Goal: Find specific page/section: Find specific page/section

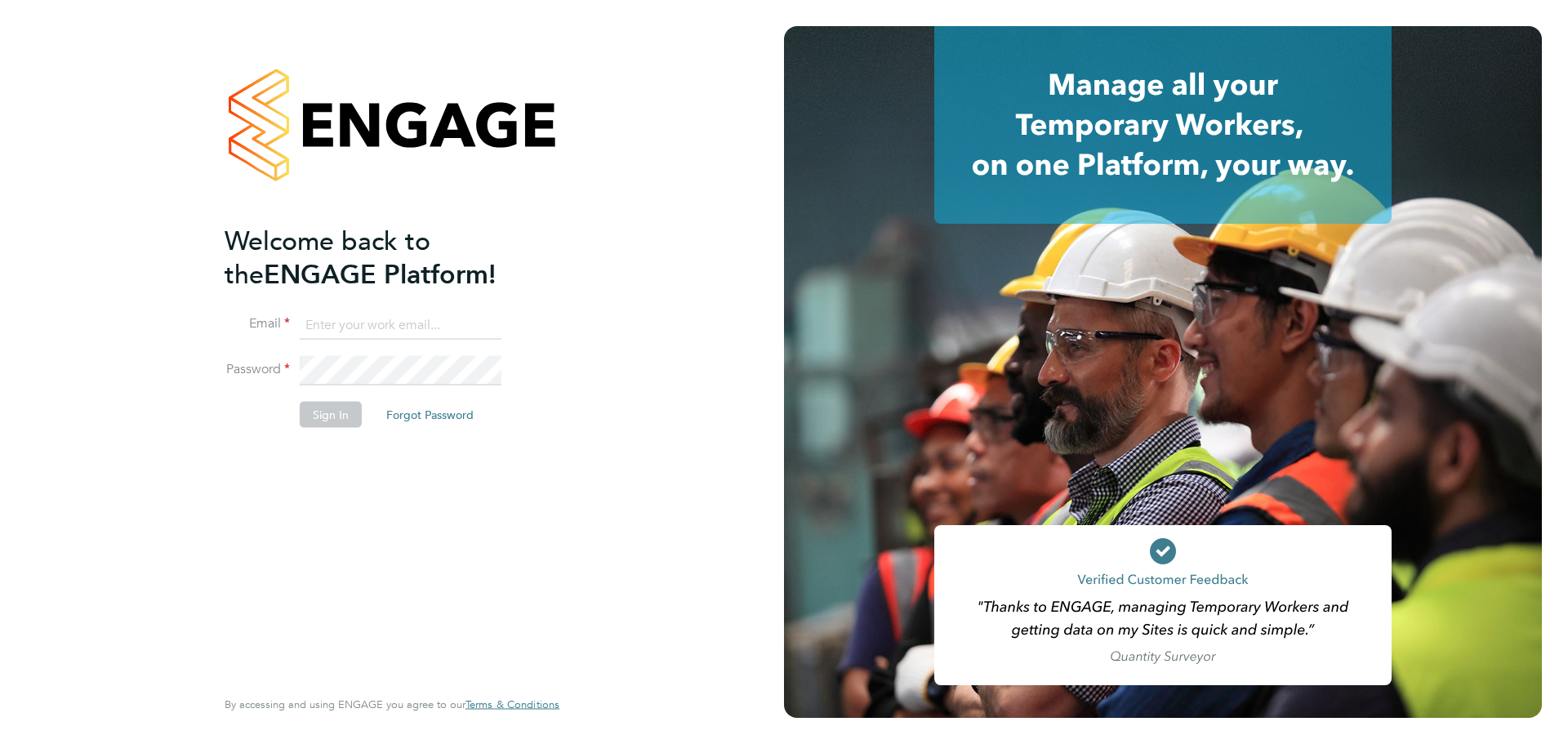
type input "[PERSON_NAME][EMAIL_ADDRESS][DOMAIN_NAME]"
click at [345, 413] on button "Sign In" at bounding box center [330, 414] width 62 height 26
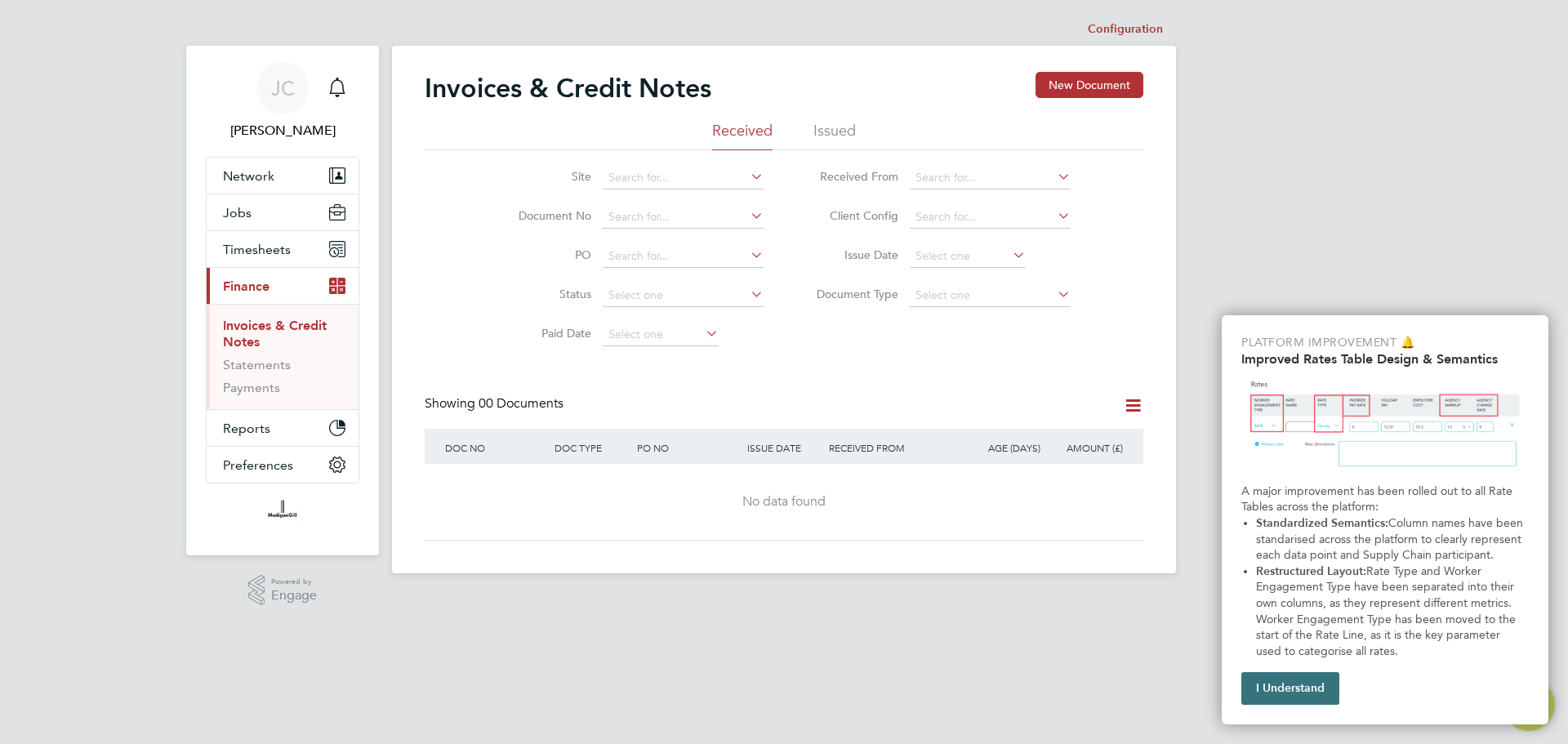
click at [1274, 685] on button "I Understand" at bounding box center [1290, 689] width 98 height 33
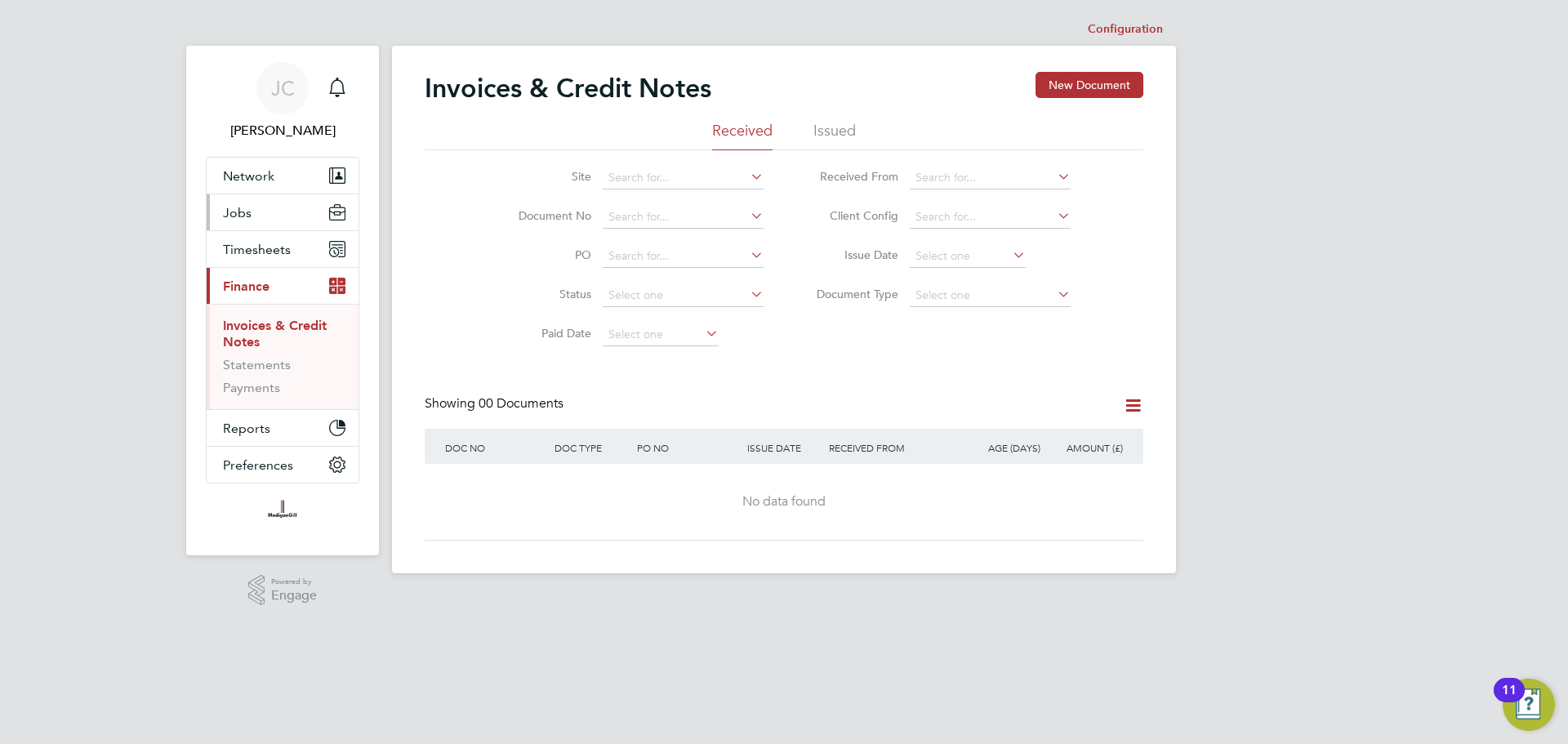
click at [242, 218] on span "Jobs" at bounding box center [237, 212] width 28 height 15
click at [280, 207] on button "Jobs" at bounding box center [282, 212] width 152 height 36
click at [248, 166] on button "Network" at bounding box center [282, 176] width 152 height 36
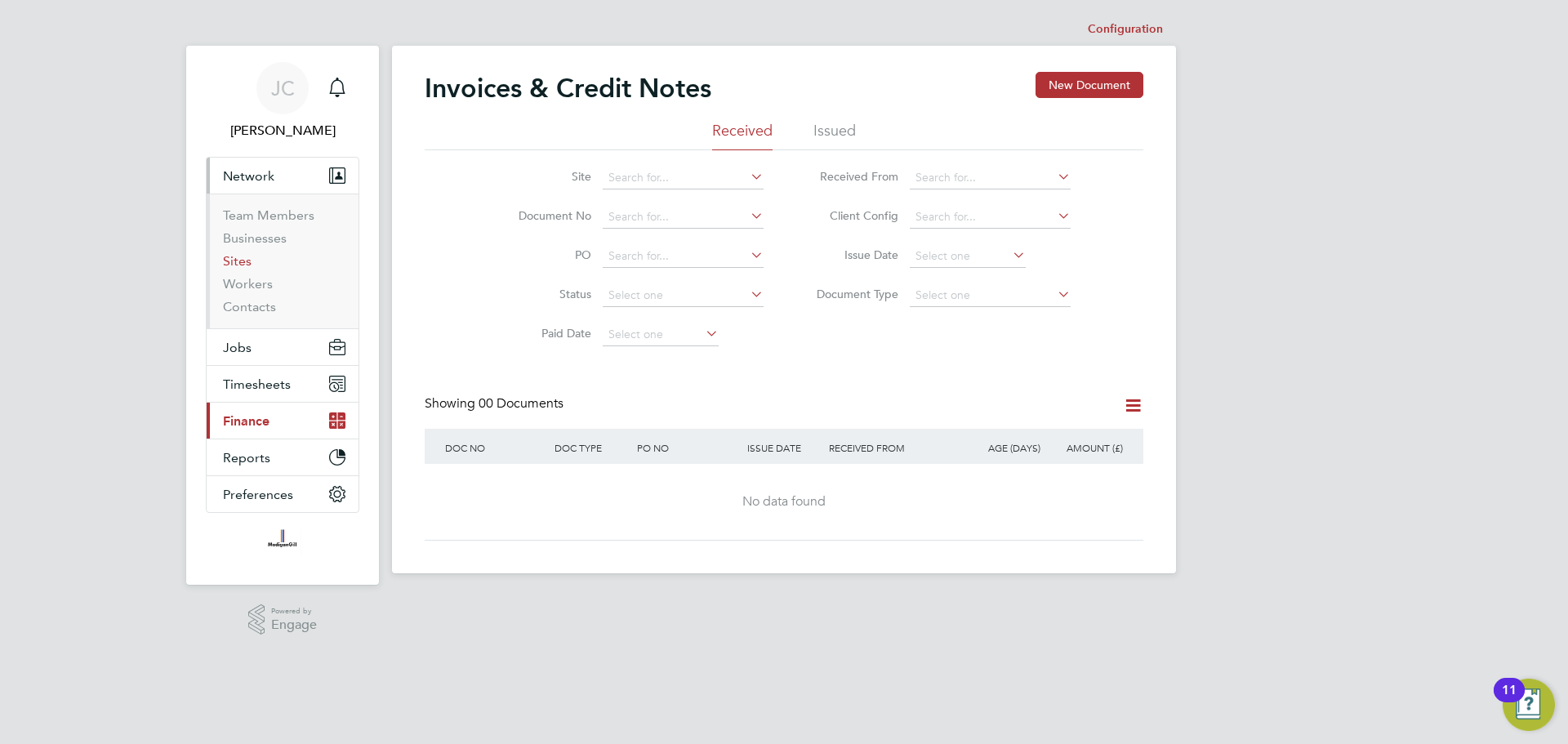
click at [243, 257] on link "Sites" at bounding box center [237, 260] width 28 height 15
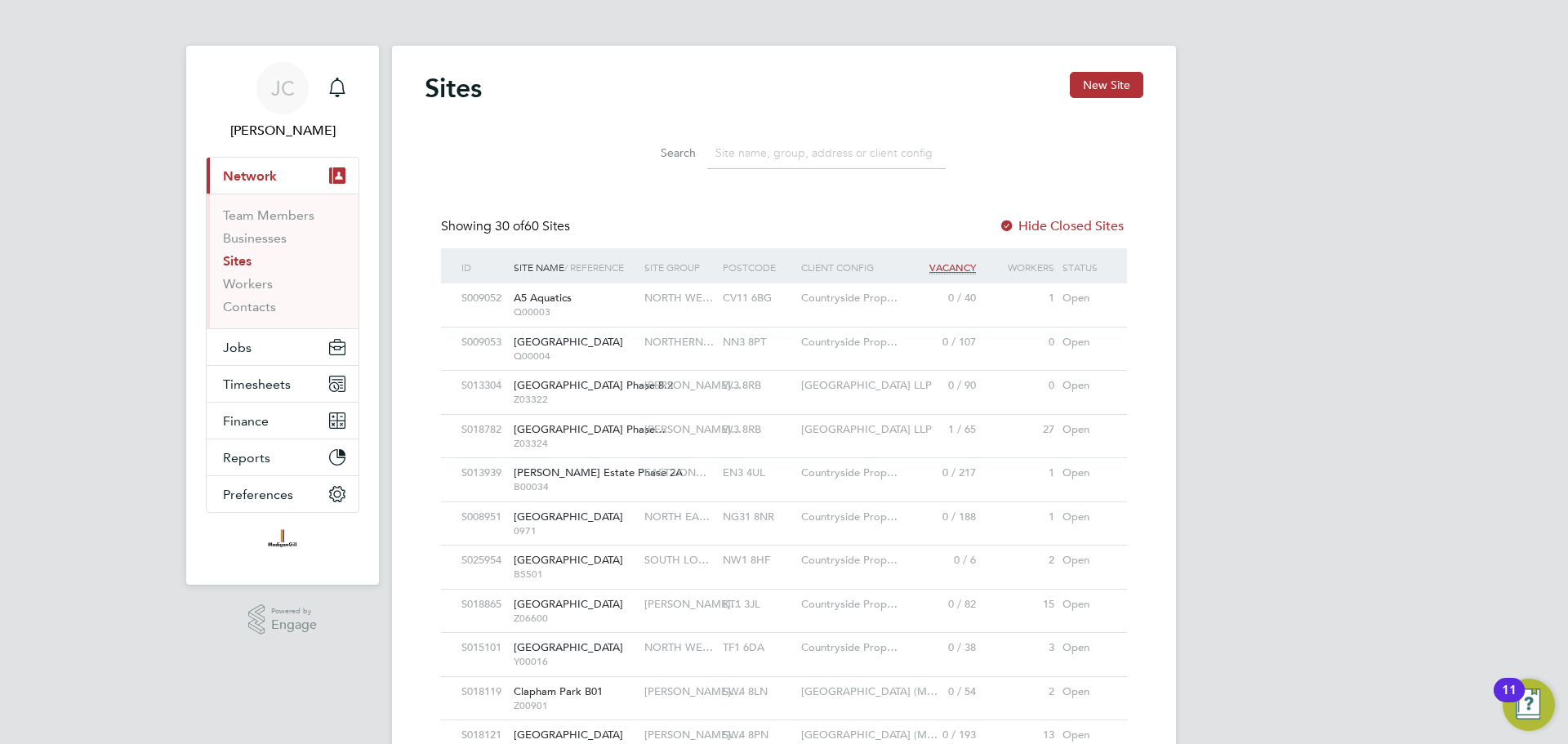
click at [831, 145] on input at bounding box center [826, 152] width 239 height 32
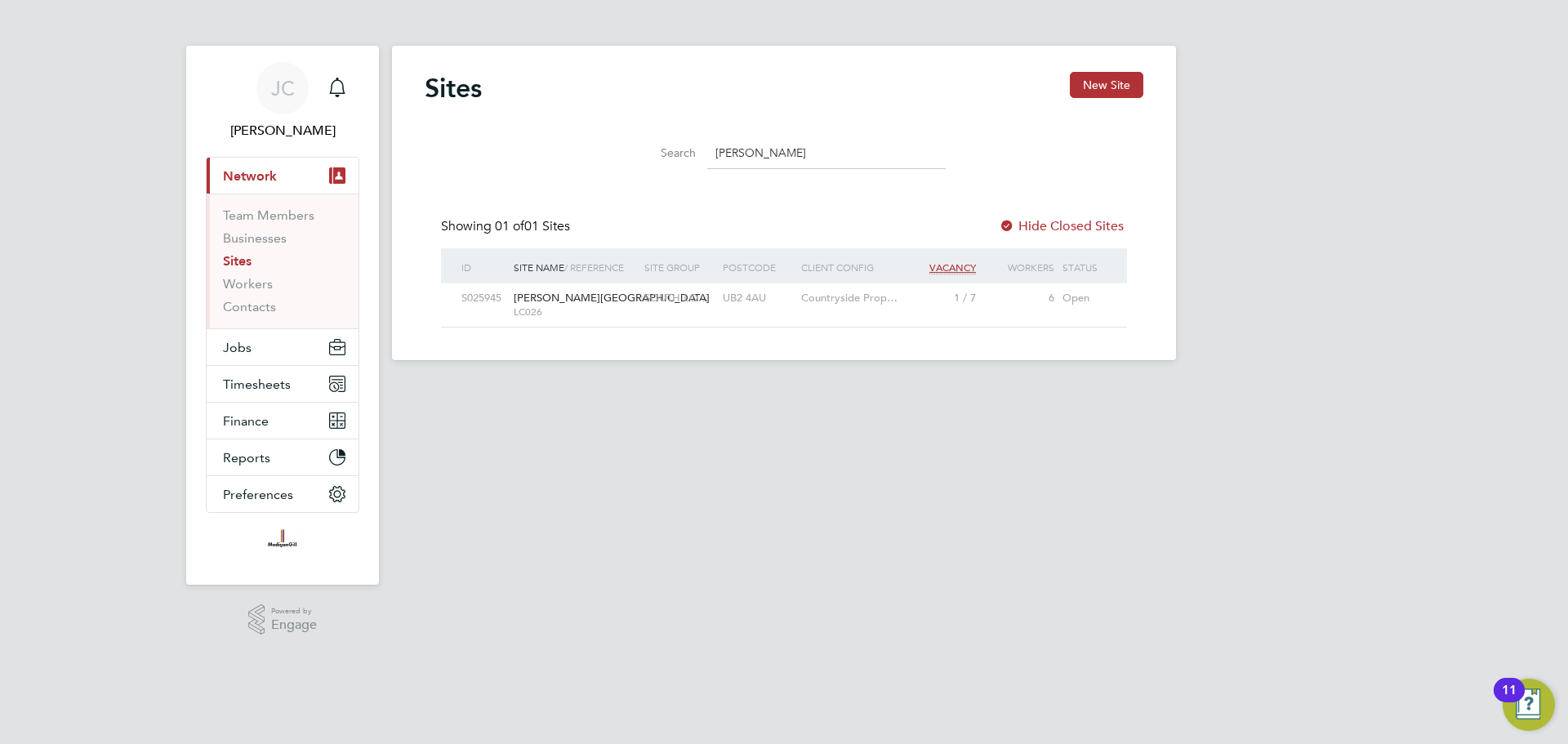
type input "merri"
click at [574, 297] on span "Merrick Place" at bounding box center [612, 297] width 196 height 14
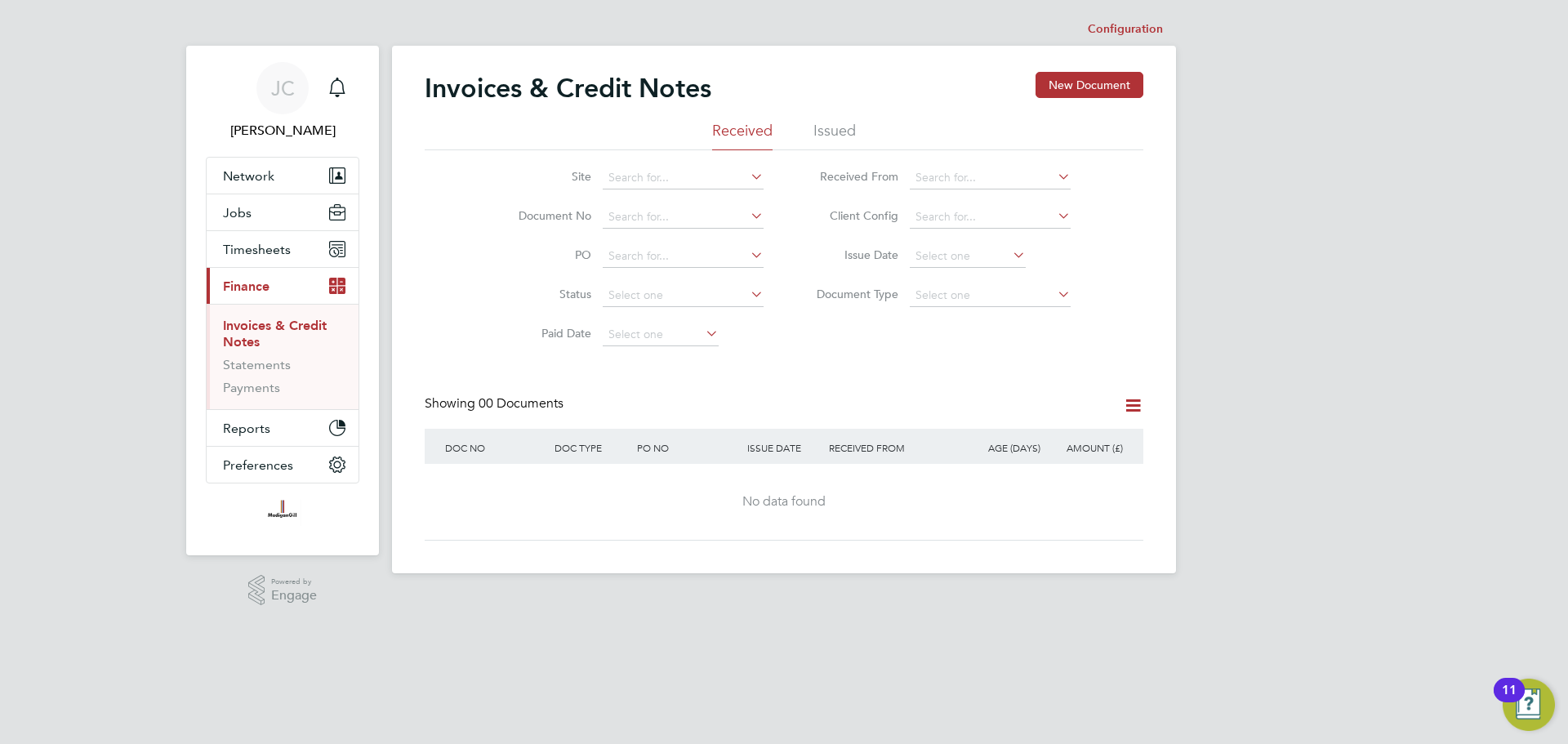
click at [340, 284] on icon "Main navigation" at bounding box center [342, 281] width 7 height 7
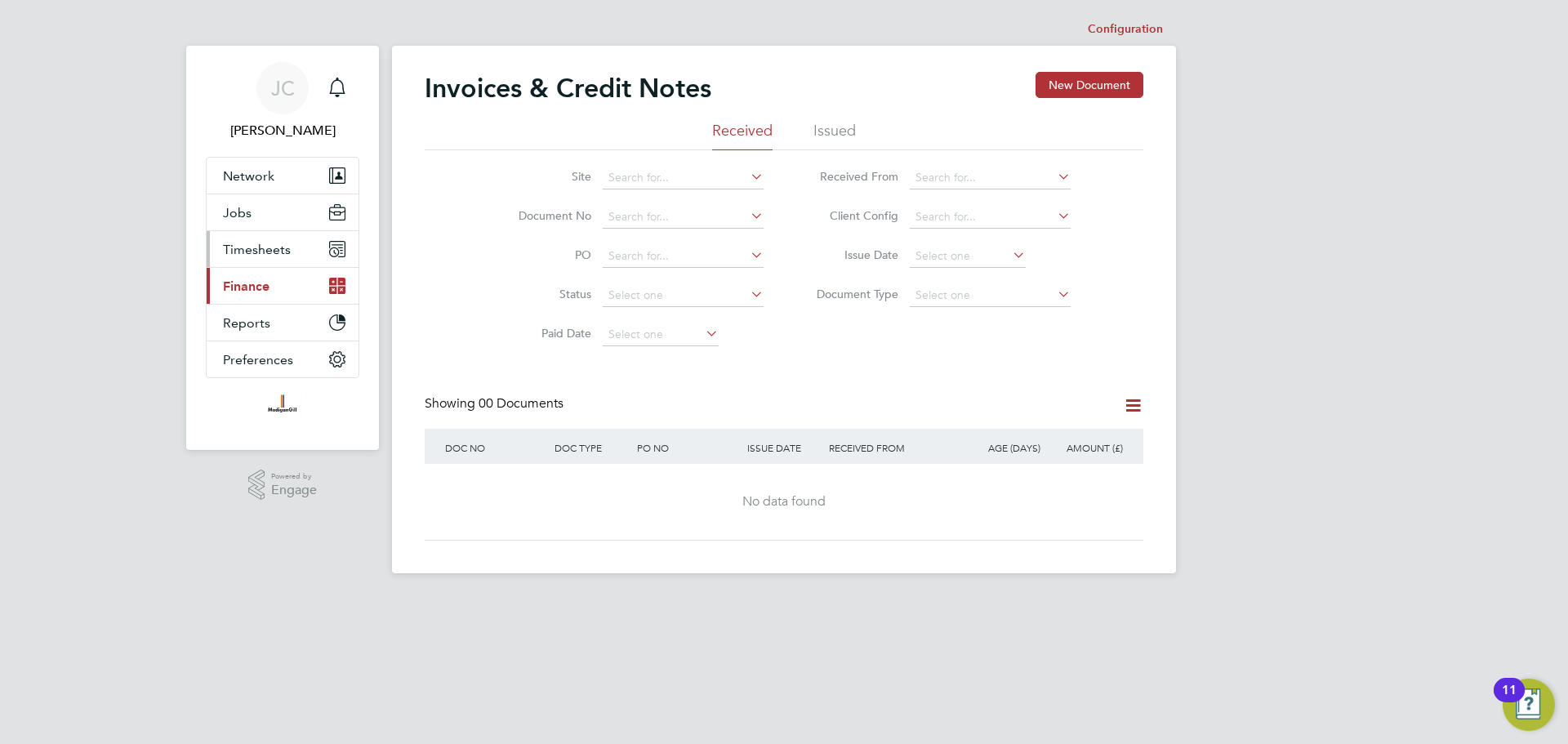
click at [334, 243] on icon "Main navigation" at bounding box center [338, 249] width 15 height 15
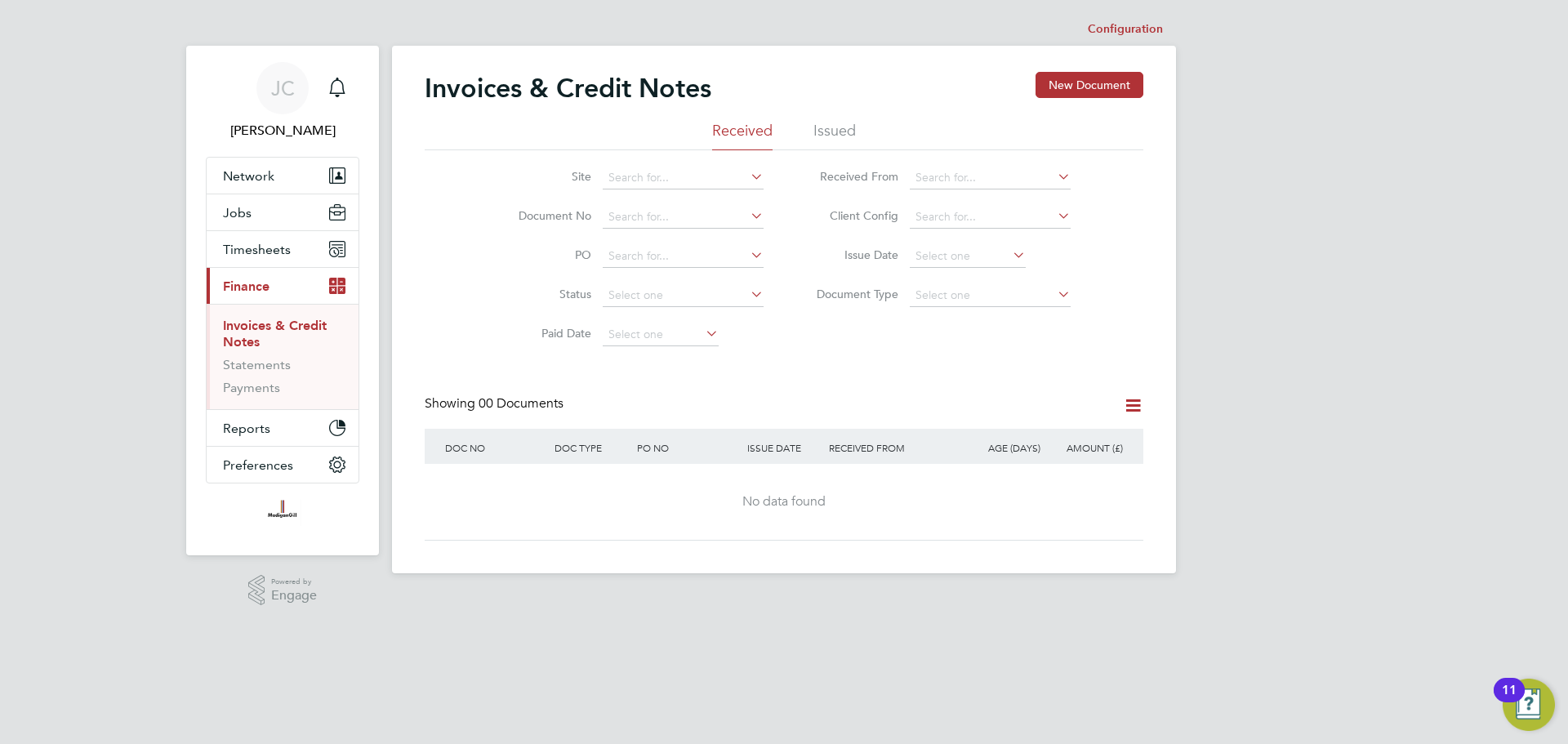
click at [261, 325] on link "Invoices & Credit Notes" at bounding box center [275, 333] width 103 height 32
click at [747, 174] on icon at bounding box center [747, 176] width 0 height 23
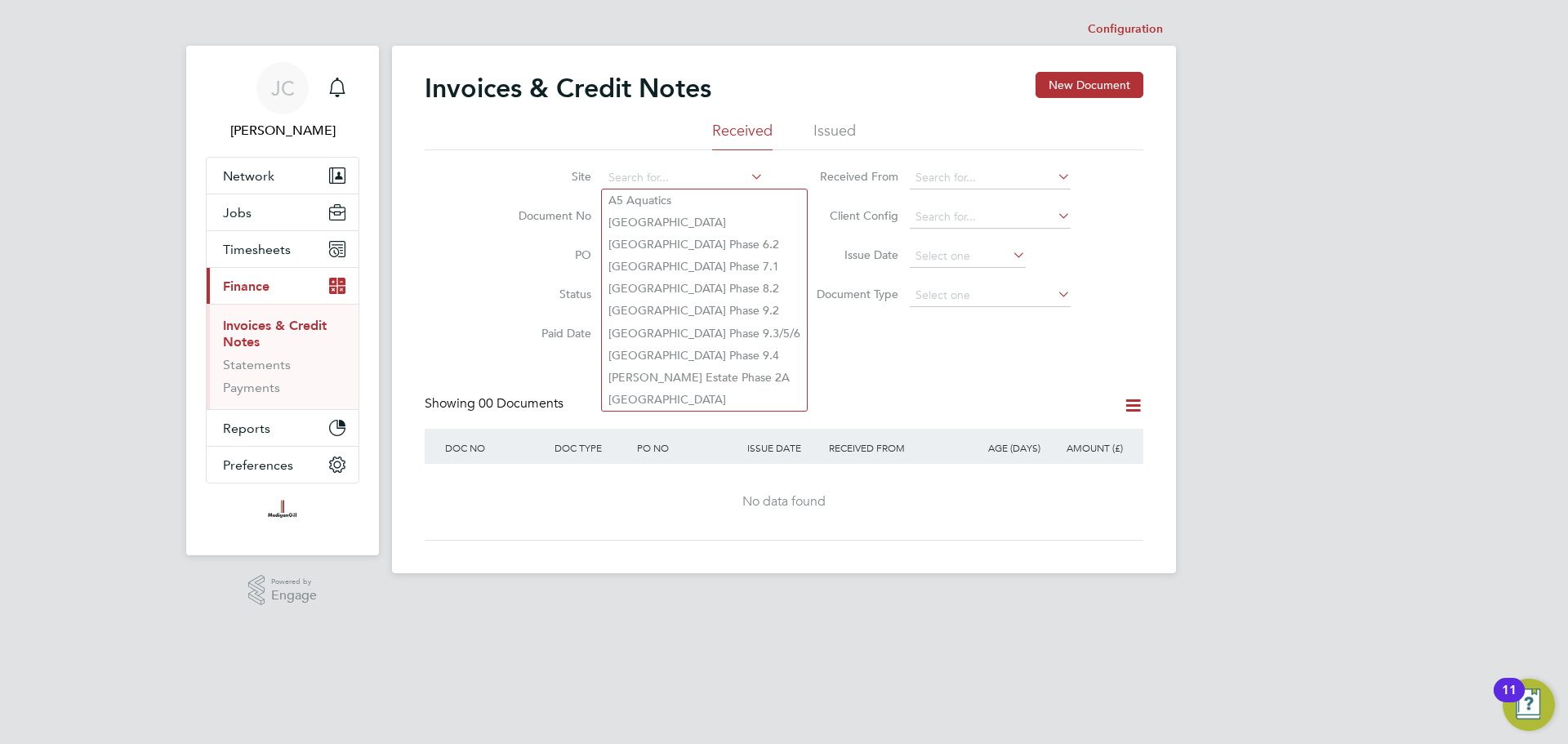
click at [901, 364] on div "Invoices & Credit Notes New Document Received Issued Site Document No PO Status…" at bounding box center [784, 306] width 719 height 469
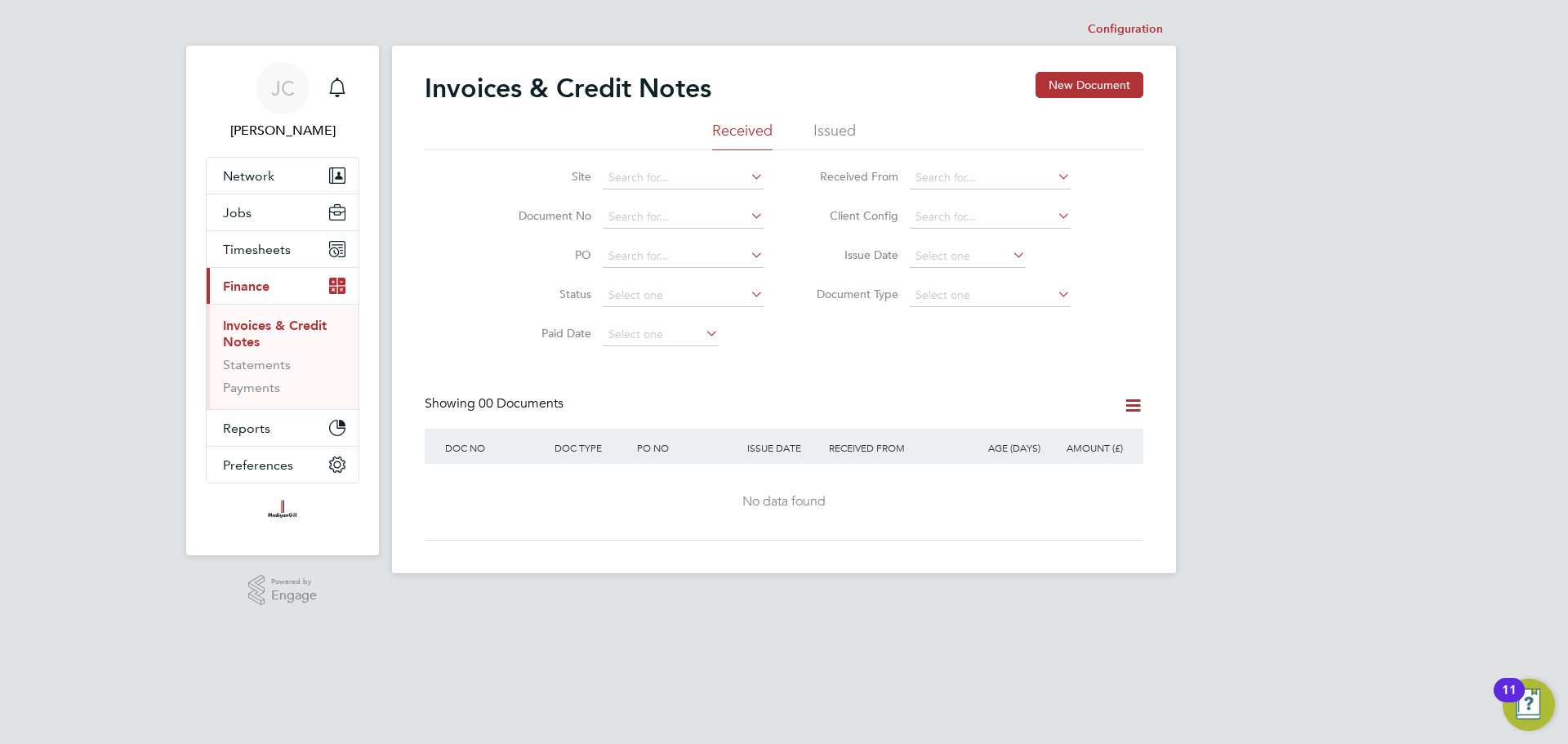
click at [285, 325] on link "Invoices & Credit Notes" at bounding box center [275, 333] width 103 height 32
click at [837, 126] on li "Issued" at bounding box center [834, 135] width 43 height 29
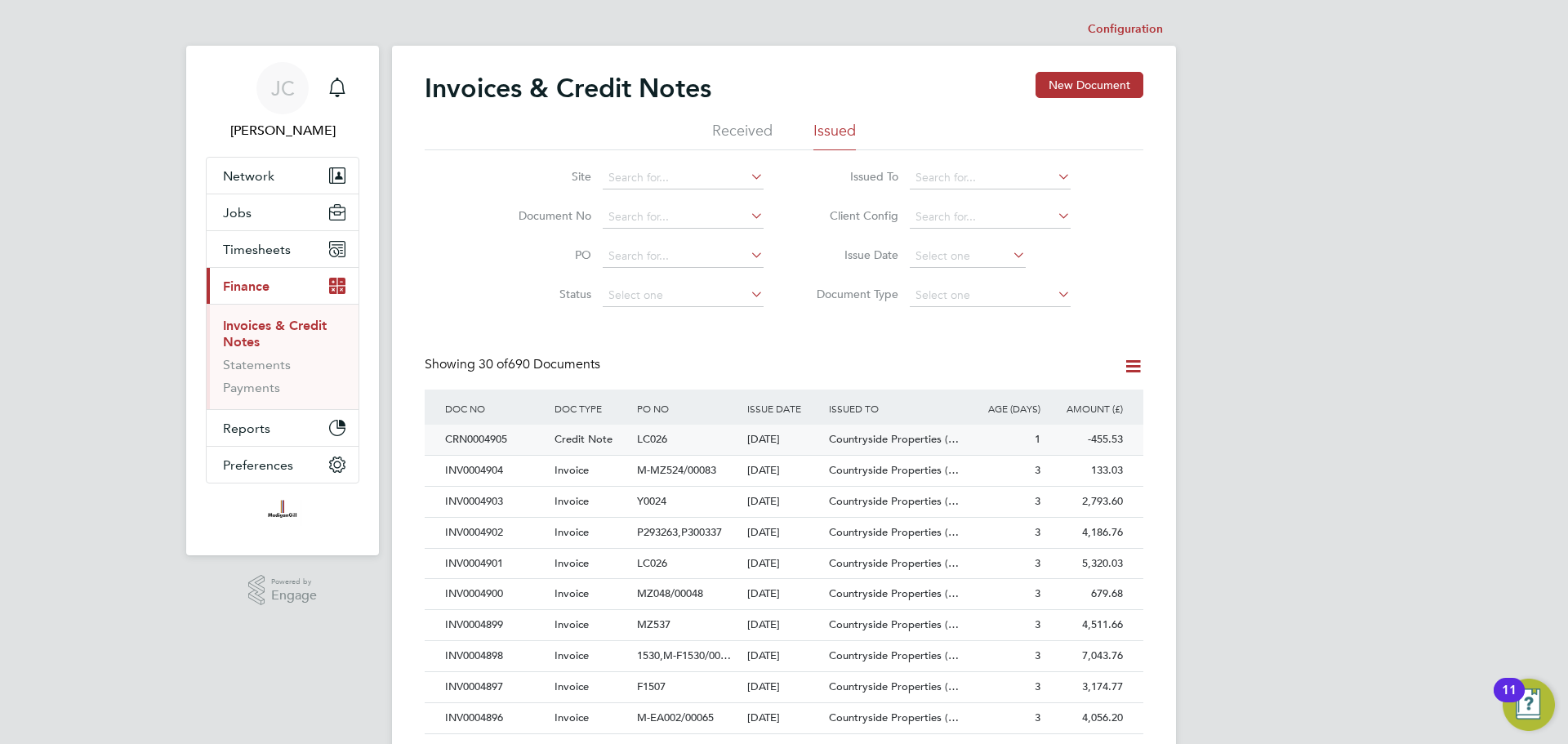
click at [583, 442] on span "Credit Note" at bounding box center [583, 438] width 58 height 14
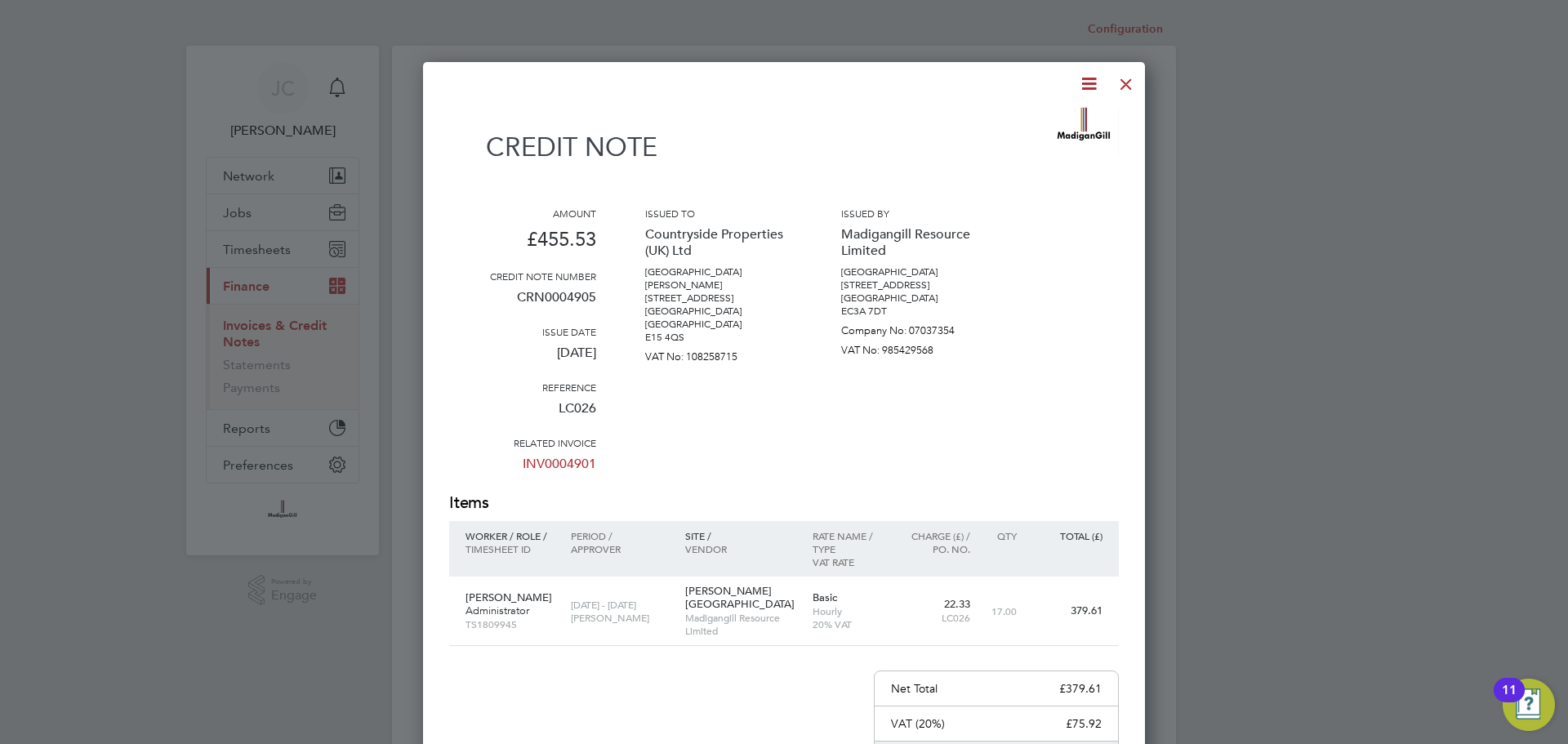
click at [1123, 83] on div at bounding box center [1126, 80] width 29 height 29
